Goal: Navigation & Orientation: Find specific page/section

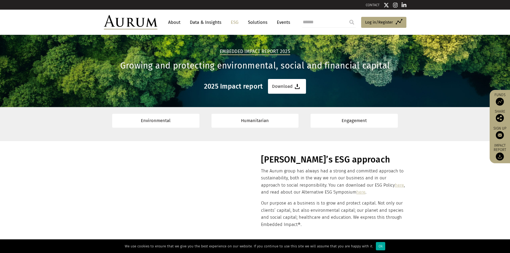
click at [178, 24] on link "About" at bounding box center [174, 22] width 18 height 10
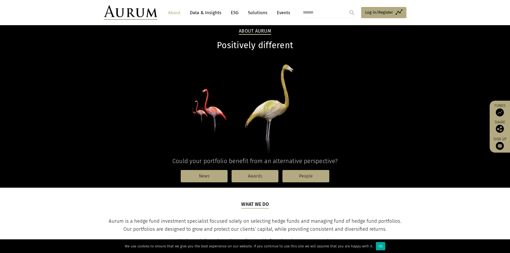
scroll to position [54, 0]
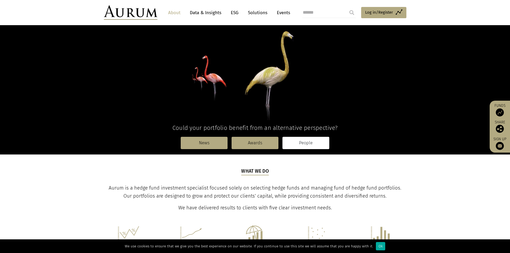
click at [305, 141] on link "People" at bounding box center [305, 143] width 47 height 12
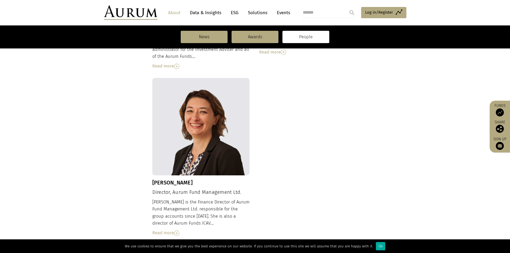
scroll to position [572, 0]
